Goal: Understand site structure: Grasp the organization and layout of the website

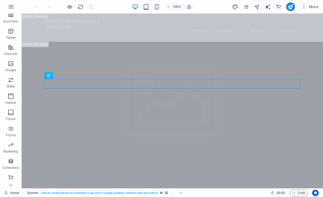
scroll to position [85, 0]
click at [8, 100] on span "Header" at bounding box center [11, 99] width 22 height 13
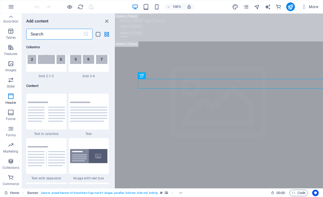
click at [9, 100] on span "Header" at bounding box center [11, 99] width 22 height 13
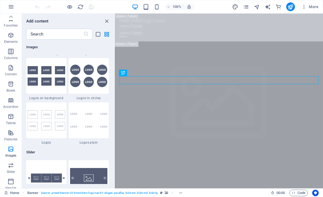
scroll to position [0, 0]
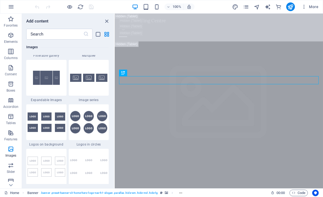
click at [9, 40] on p "Elements" at bounding box center [11, 41] width 14 height 4
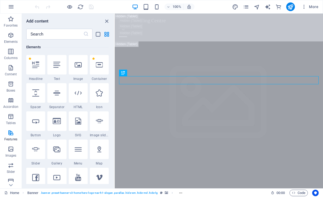
click at [11, 54] on icon "button" at bounding box center [11, 51] width 6 height 6
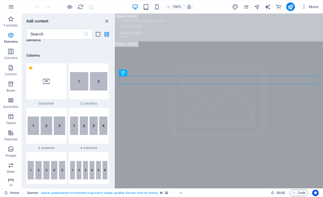
scroll to position [268, 0]
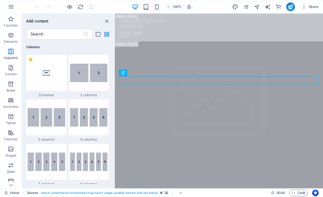
click at [8, 73] on p "Content" at bounding box center [11, 74] width 12 height 4
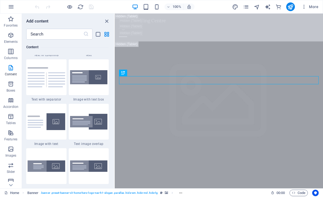
click at [8, 88] on p "Boxes" at bounding box center [10, 90] width 9 height 4
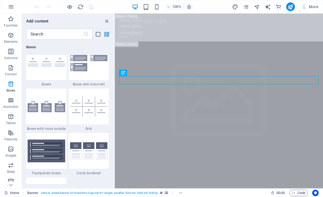
click at [9, 101] on icon "button" at bounding box center [11, 100] width 6 height 6
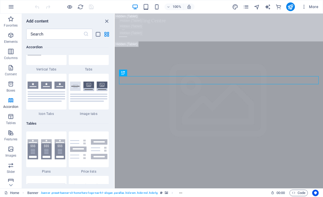
click at [9, 124] on p "Tables" at bounding box center [11, 123] width 10 height 4
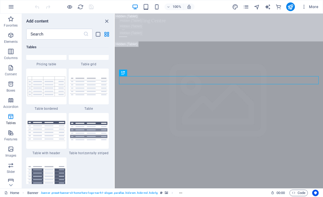
click at [9, 140] on p "Features" at bounding box center [10, 139] width 13 height 4
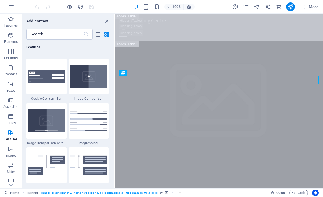
click at [8, 150] on icon "button" at bounding box center [11, 148] width 6 height 6
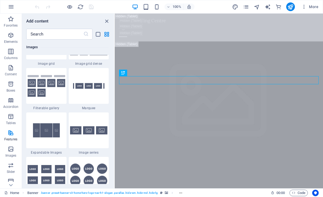
click at [5, 169] on span "Slider" at bounding box center [11, 168] width 22 height 13
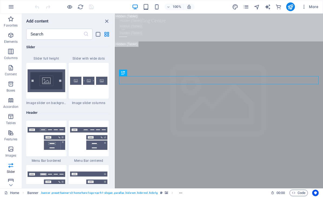
scroll to position [0, 0]
click at [4, 57] on p "Columns" at bounding box center [11, 58] width 14 height 4
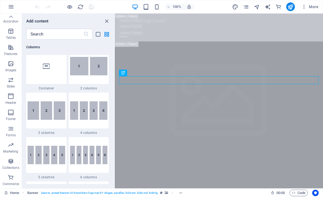
scroll to position [85, 0]
